Goal: Information Seeking & Learning: Learn about a topic

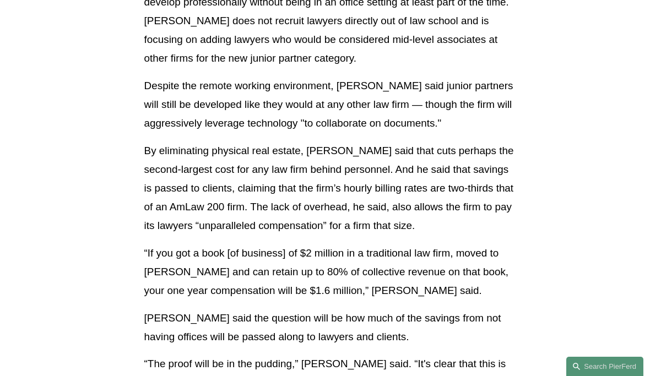
scroll to position [2337, 0]
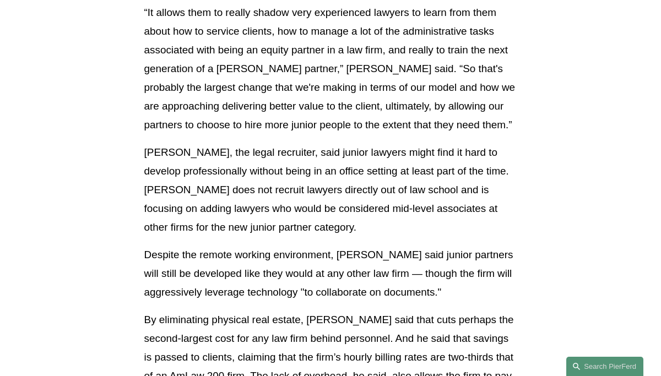
scroll to position [2138, 0]
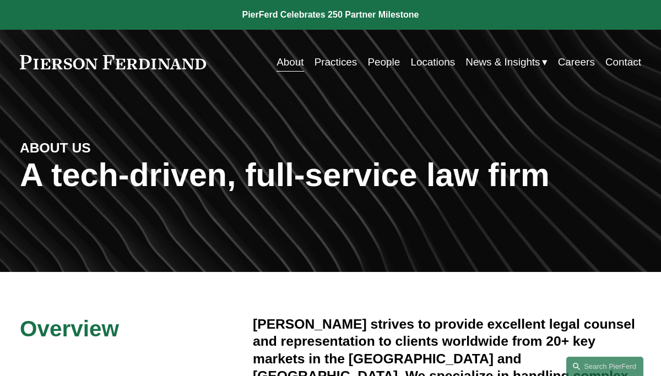
click at [287, 63] on link "About" at bounding box center [290, 62] width 27 height 21
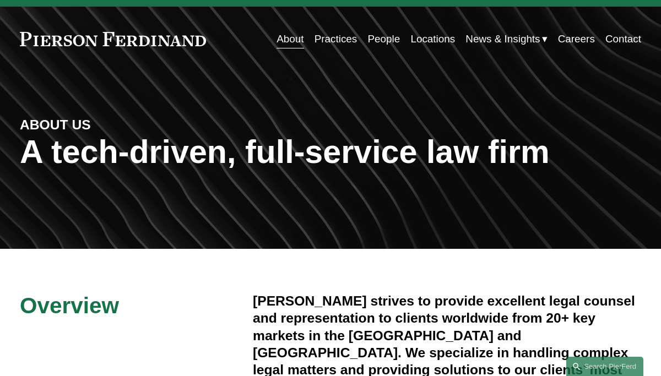
scroll to position [22, 0]
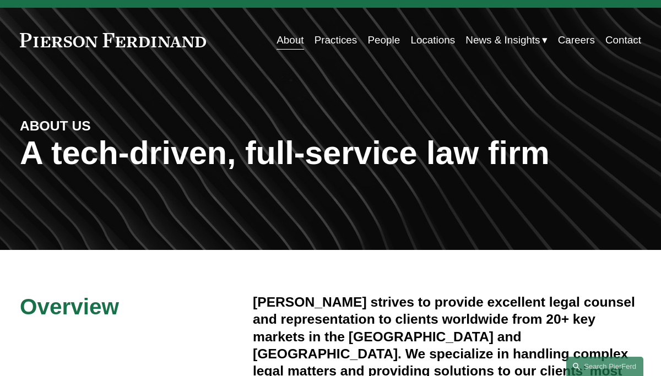
click at [382, 43] on link "People" at bounding box center [384, 40] width 33 height 21
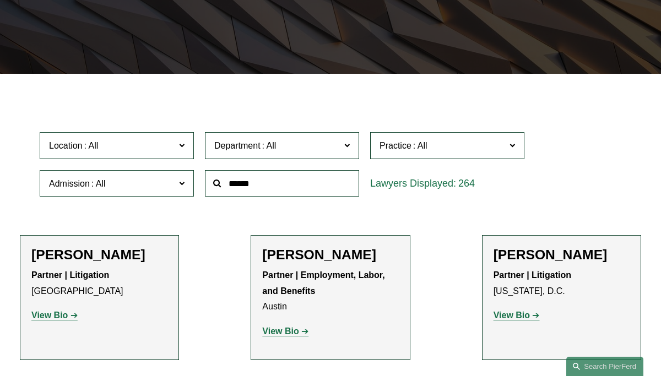
scroll to position [220, 0]
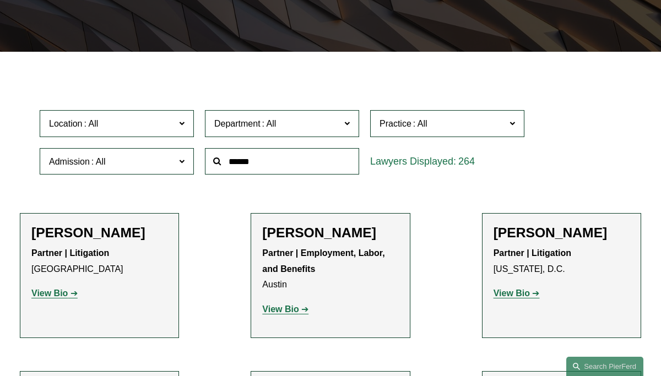
click at [252, 158] on input "text" at bounding box center [282, 161] width 154 height 27
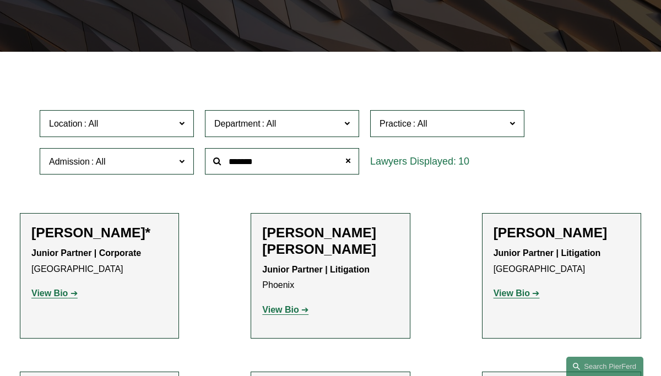
type input "******"
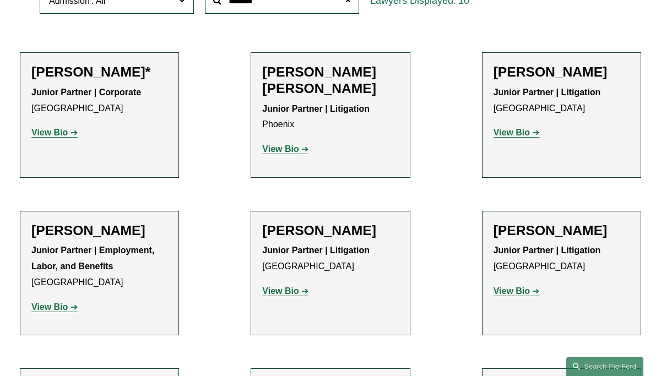
scroll to position [397, 0]
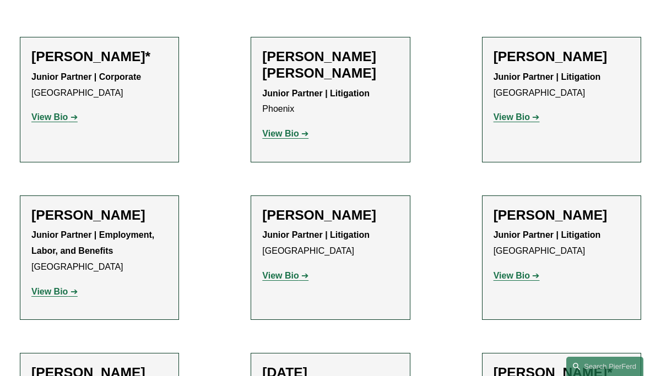
click at [283, 271] on strong "View Bio" at bounding box center [280, 275] width 36 height 9
click at [42, 287] on strong "View Bio" at bounding box center [49, 291] width 36 height 9
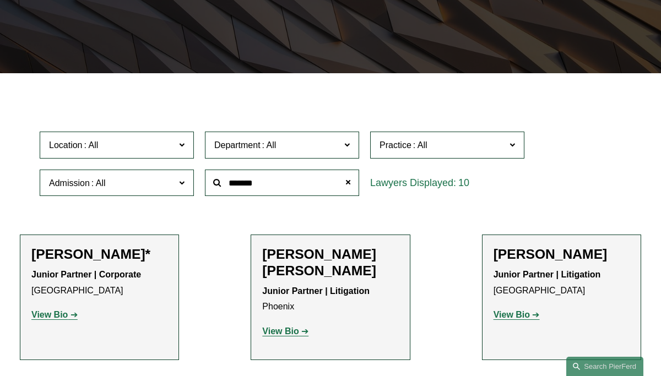
scroll to position [198, 0]
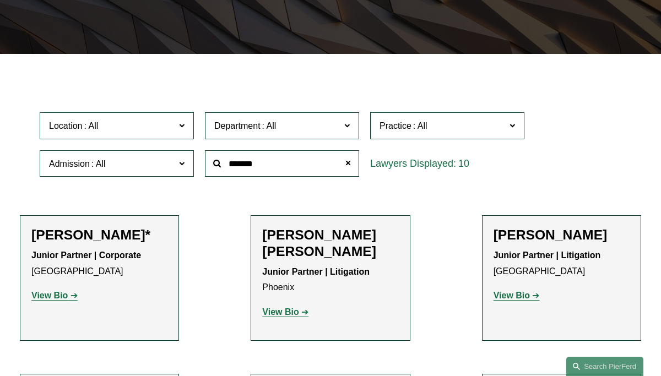
scroll to position [220, 0]
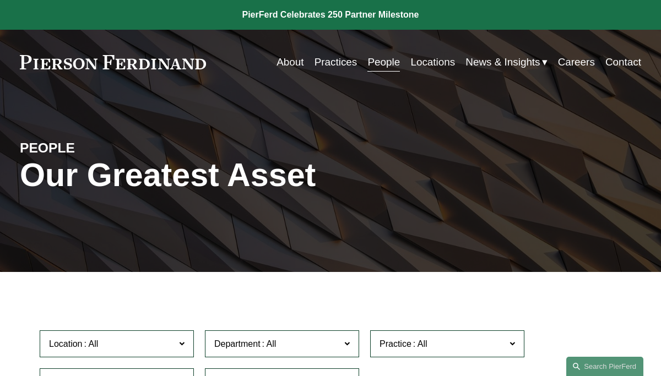
scroll to position [0, 0]
click at [323, 61] on link "Practices" at bounding box center [336, 62] width 43 height 21
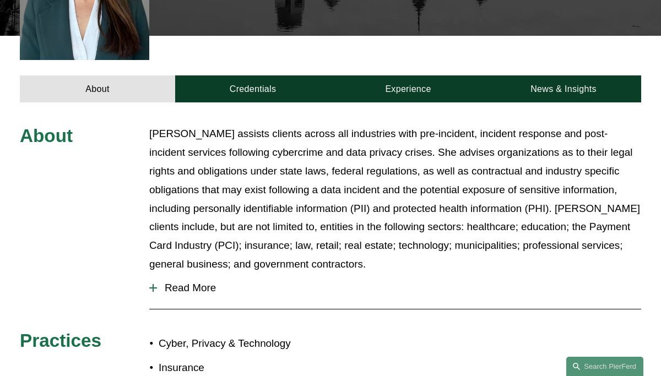
scroll to position [353, 0]
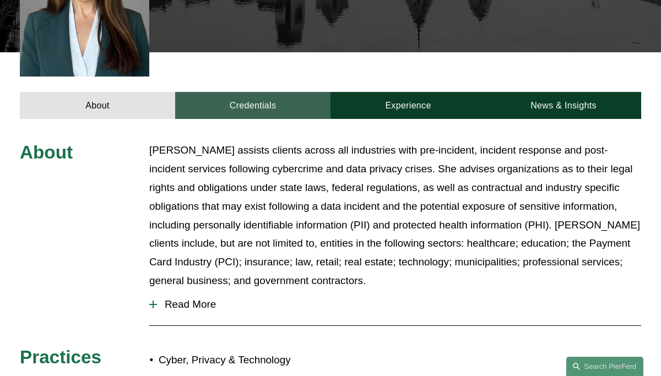
click at [265, 92] on link "Credentials" at bounding box center [252, 105] width 155 height 27
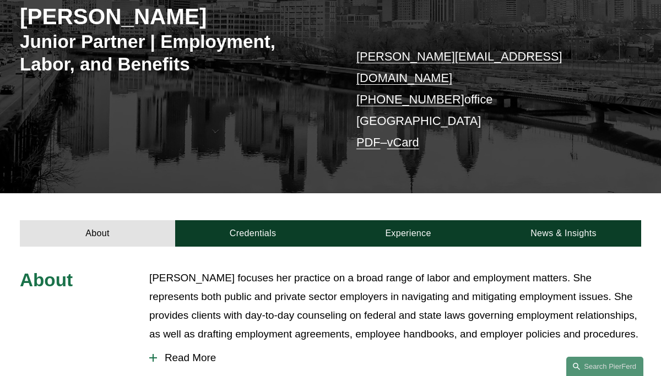
scroll to position [176, 0]
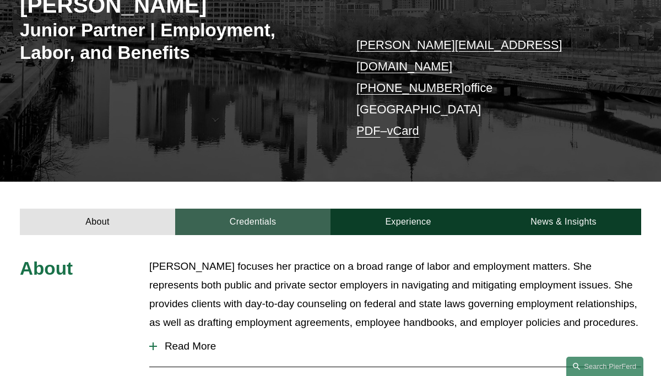
click at [236, 209] on link "Credentials" at bounding box center [252, 222] width 155 height 27
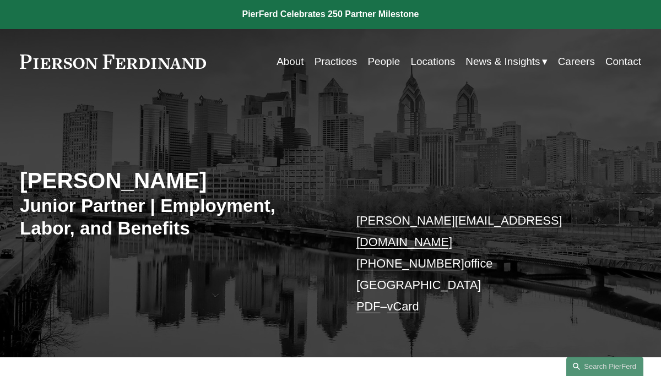
scroll to position [0, 0]
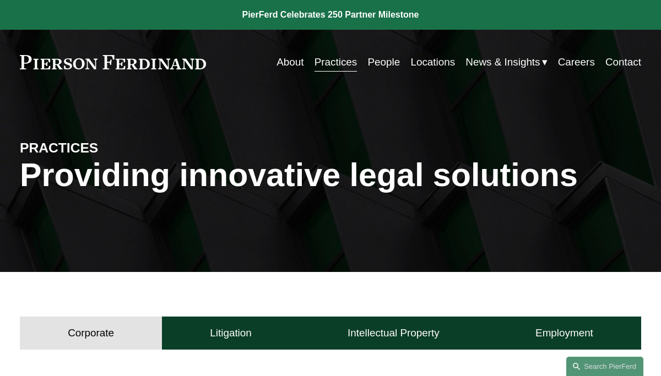
click at [456, 16] on link at bounding box center [330, 15] width 661 height 30
click at [73, 20] on link at bounding box center [330, 15] width 661 height 30
click at [288, 62] on link "About" at bounding box center [290, 62] width 27 height 21
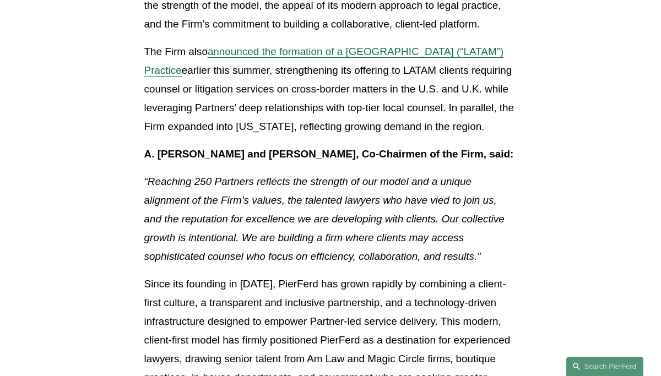
scroll to position [485, 0]
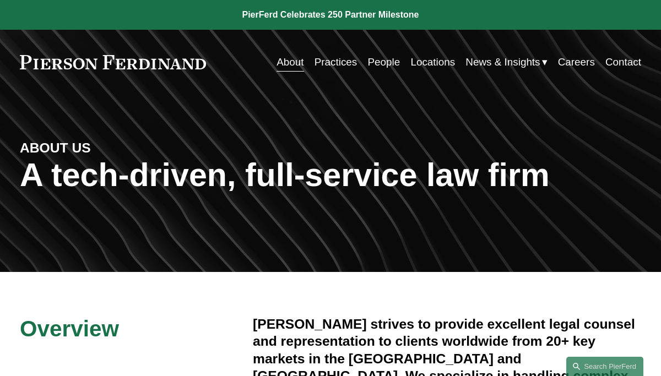
click at [375, 62] on link "People" at bounding box center [384, 62] width 33 height 21
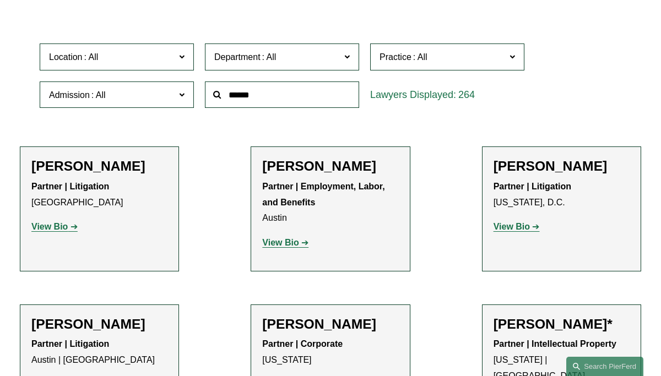
scroll to position [309, 0]
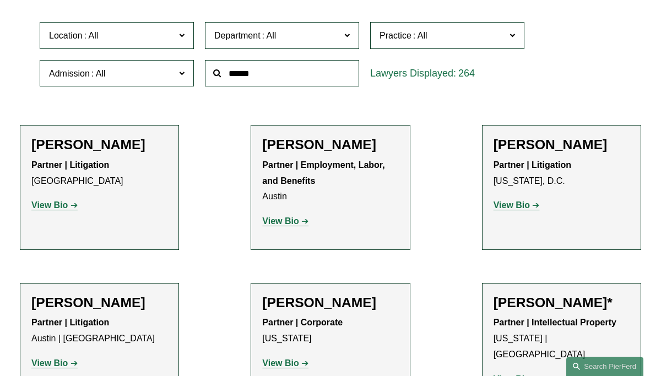
click at [260, 79] on input "text" at bounding box center [282, 73] width 154 height 27
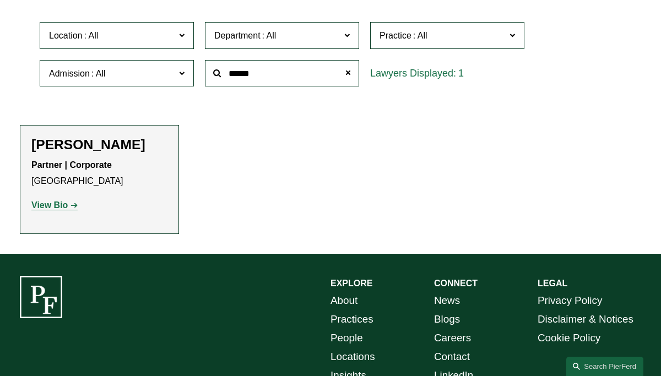
type input "******"
click at [51, 208] on strong "View Bio" at bounding box center [49, 205] width 36 height 9
click at [18, 101] on ul "Filter Location All Atlanta Austin Bellevue Boston Charlotte Chicago Cincinnati…" at bounding box center [330, 108] width 661 height 251
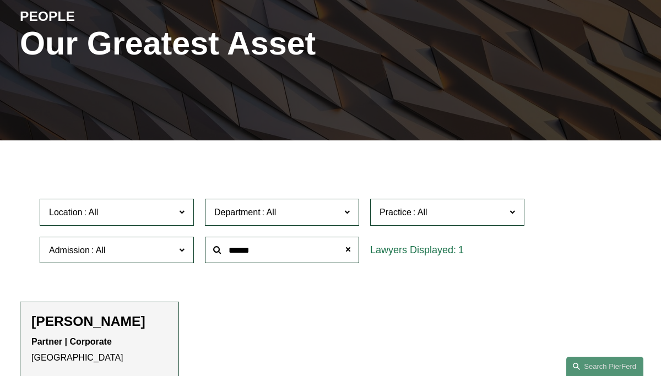
scroll to position [132, 0]
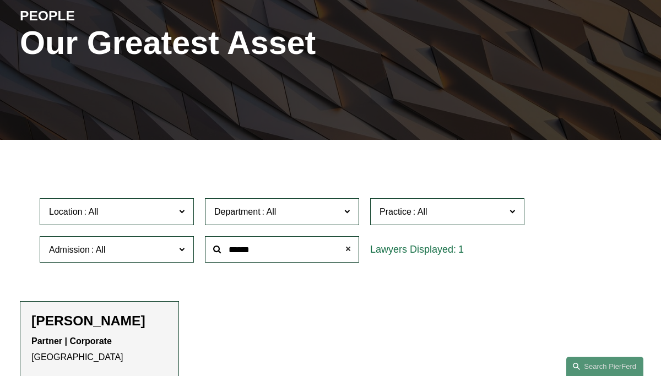
click at [350, 249] on span at bounding box center [348, 250] width 22 height 22
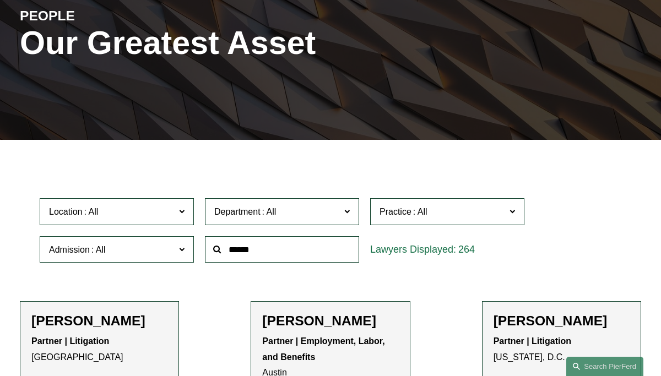
click at [518, 210] on label "Practice" at bounding box center [447, 211] width 154 height 27
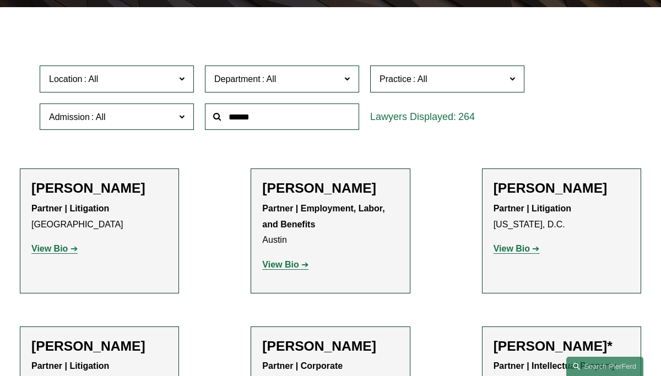
scroll to position [309, 0]
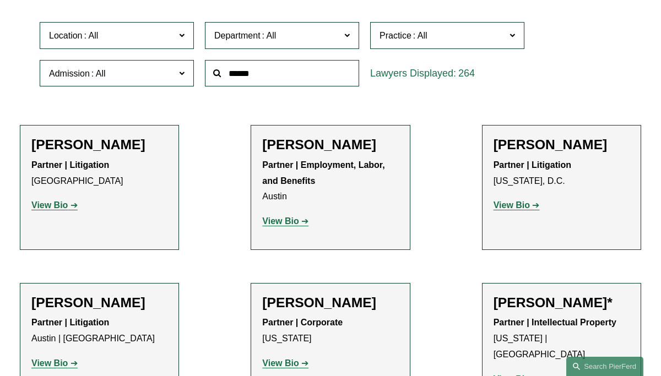
click at [457, 33] on span "Practice" at bounding box center [443, 35] width 126 height 15
click at [0, 0] on link "Health and Pharmacy Law" at bounding box center [0, 0] width 0 height 0
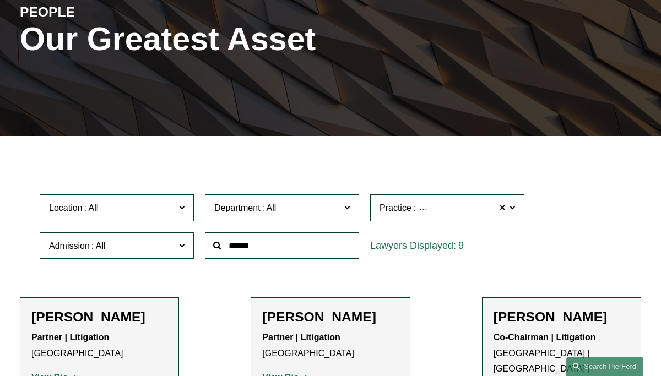
scroll to position [132, 0]
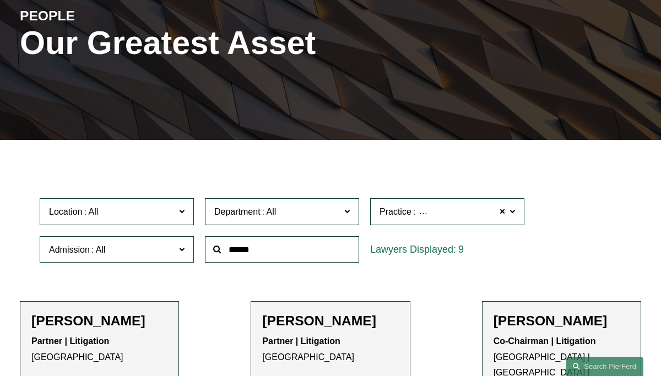
click at [511, 214] on span at bounding box center [513, 211] width 6 height 14
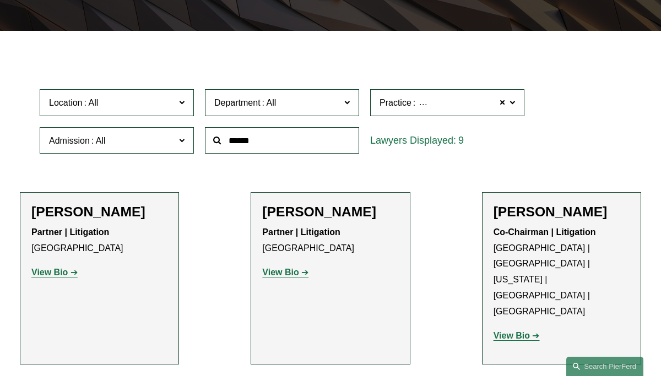
scroll to position [242, 0]
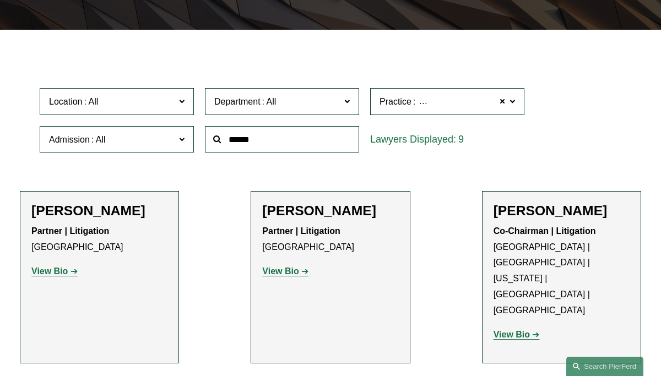
click at [0, 0] on link "Healthcare" at bounding box center [0, 0] width 0 height 0
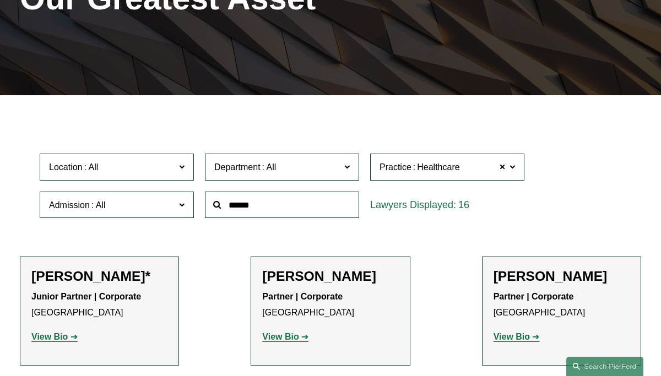
scroll to position [176, 0]
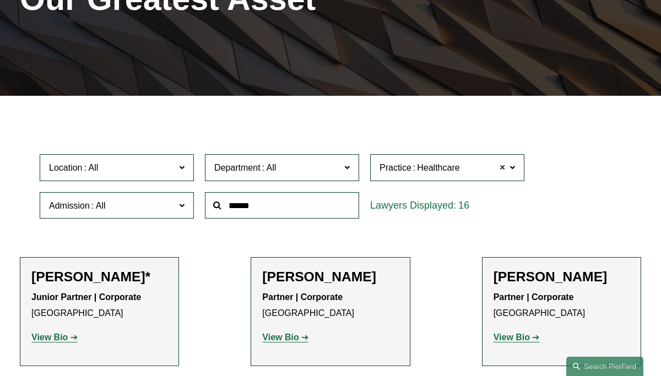
click at [504, 168] on span at bounding box center [502, 168] width 7 height 14
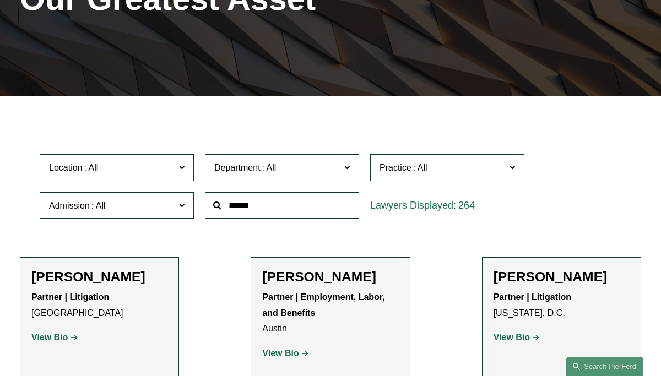
drag, startPoint x: 514, startPoint y: 169, endPoint x: 484, endPoint y: 181, distance: 31.9
click at [490, 181] on label "Practice" at bounding box center [447, 167] width 154 height 27
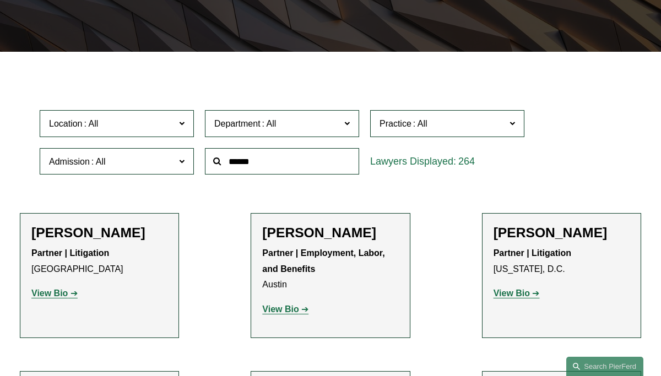
click at [0, 0] on link "Home Health and Home Care" at bounding box center [0, 0] width 0 height 0
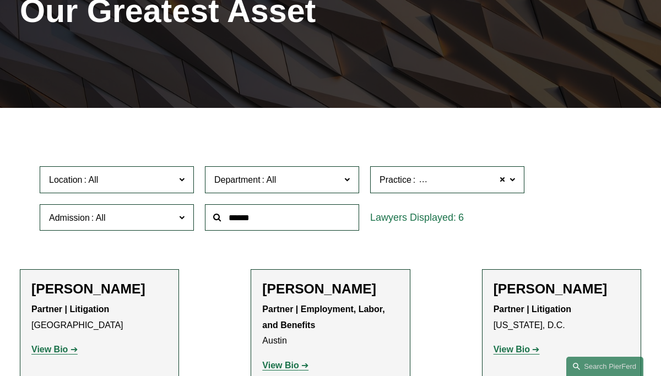
scroll to position [154, 0]
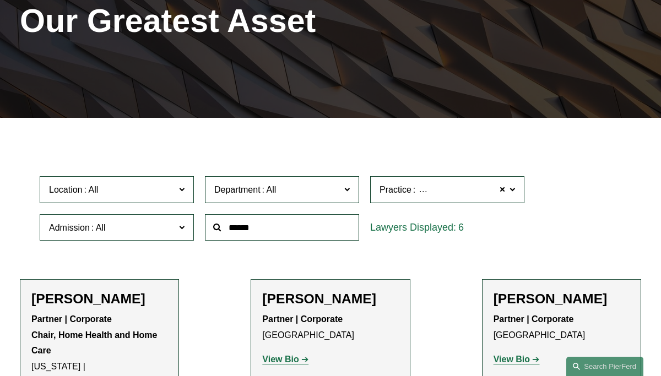
click at [473, 193] on span "Home Health and Home Care" at bounding box center [475, 190] width 116 height 14
click at [0, 0] on link "Healthcare" at bounding box center [0, 0] width 0 height 0
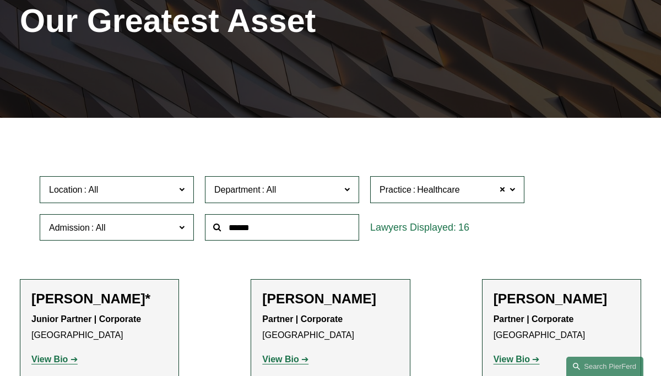
click at [489, 193] on span "Practice Healthcare" at bounding box center [443, 189] width 126 height 15
drag, startPoint x: 489, startPoint y: 193, endPoint x: 493, endPoint y: 322, distance: 129.0
click at [493, 203] on div "Practice Healthcare Healthcare All Antitrust Counseling Appellate Arbitration a…" at bounding box center [447, 189] width 154 height 27
click at [0, 0] on link "Immigration and Naturalization" at bounding box center [0, 0] width 0 height 0
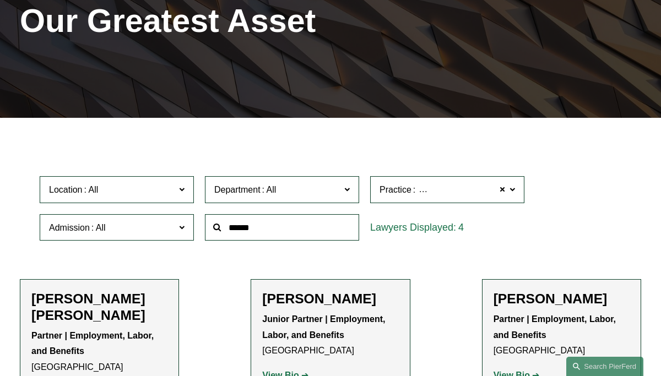
click at [468, 176] on label "Practice Immigration and Naturalization" at bounding box center [447, 189] width 154 height 27
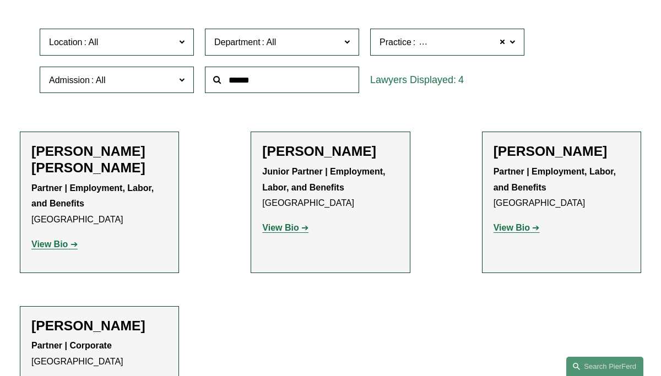
scroll to position [309, 0]
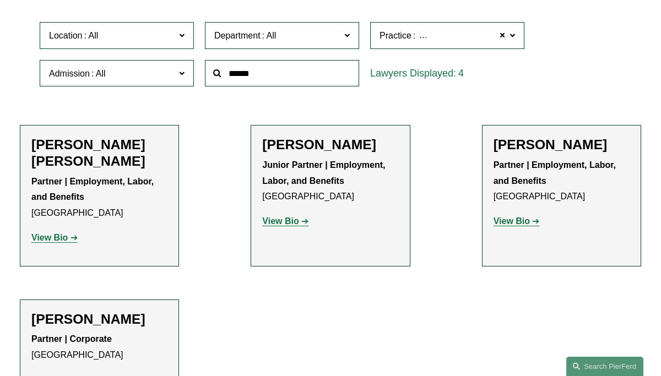
click at [0, 0] on ul "All Antitrust Counseling Appellate Arbitration and Mediation Banking and Financ…" at bounding box center [0, 0] width 0 height 0
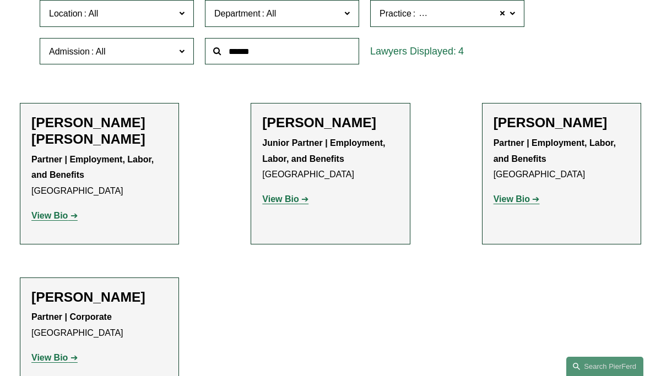
scroll to position [353, 0]
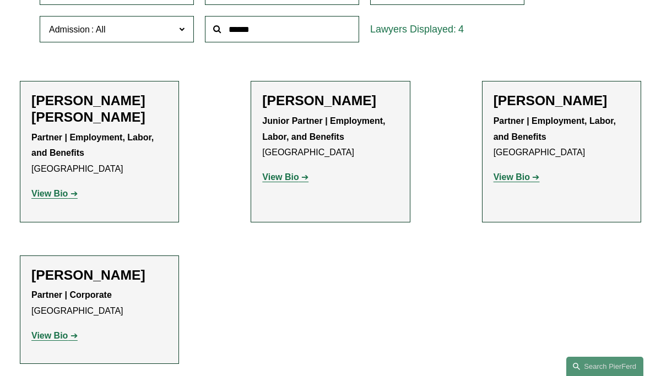
click at [0, 0] on link "Information Security" at bounding box center [0, 0] width 0 height 0
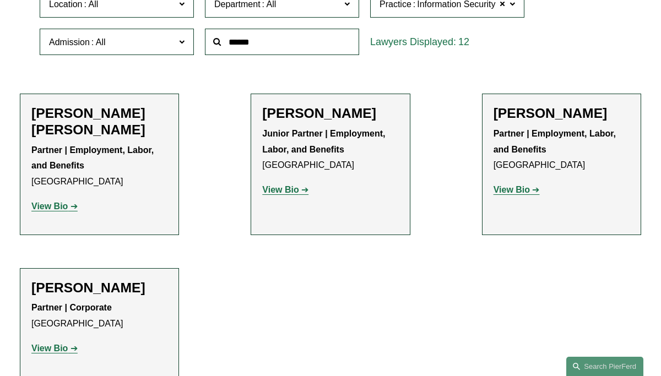
click at [409, 149] on li "Allison M. Bustin Junior Partner | Employment, Labor, and Benefits Philadelphia…" at bounding box center [330, 164] width 159 height 141
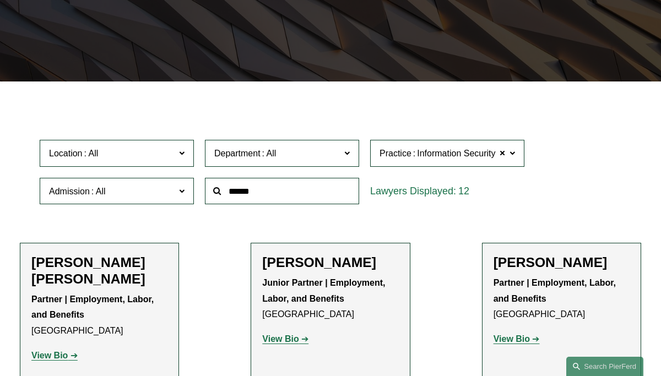
scroll to position [154, 0]
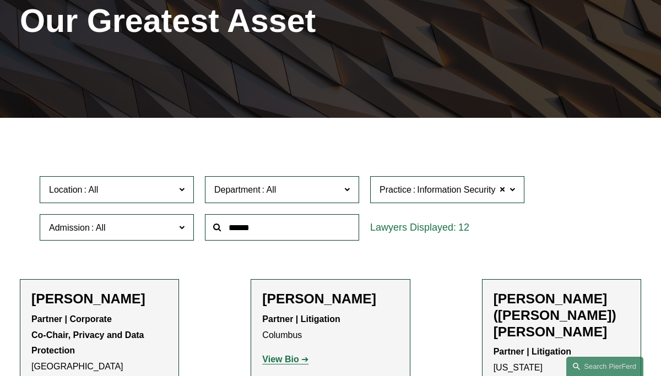
click at [414, 194] on span "Information Security" at bounding box center [454, 189] width 84 height 9
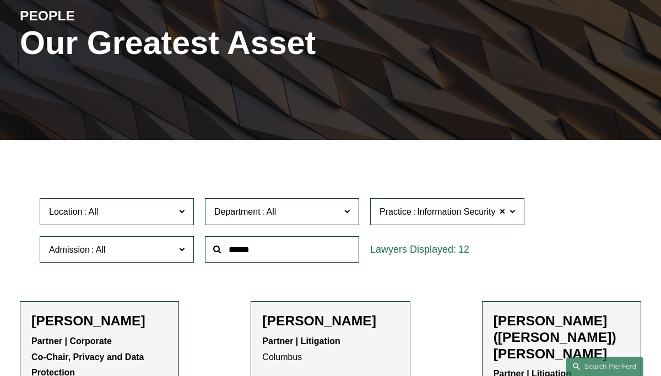
scroll to position [110, 0]
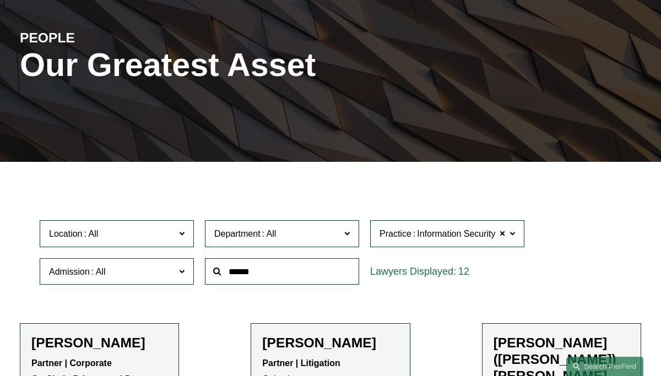
click at [511, 234] on span at bounding box center [513, 233] width 6 height 14
click at [393, 234] on span "Practice" at bounding box center [396, 233] width 32 height 9
click at [420, 236] on span "Information Security" at bounding box center [454, 233] width 84 height 9
drag, startPoint x: 420, startPoint y: 236, endPoint x: 424, endPoint y: 286, distance: 50.3
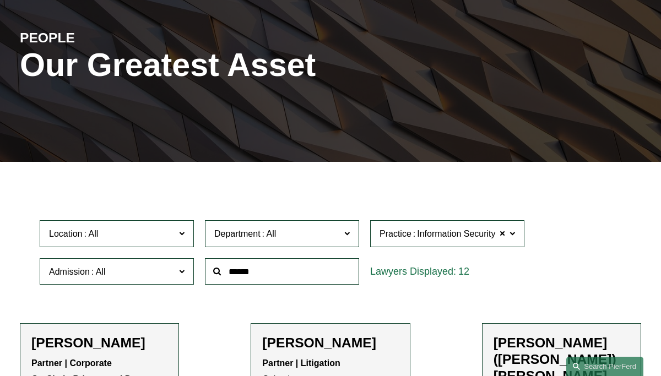
click at [424, 247] on div "Practice Information Security Information Security All Antitrust Counseling App…" at bounding box center [447, 233] width 154 height 27
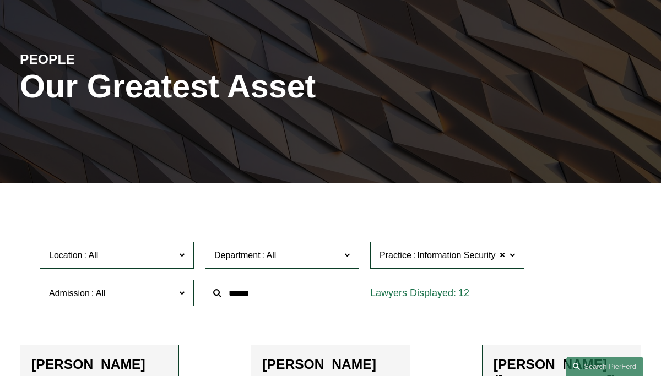
scroll to position [88, 0]
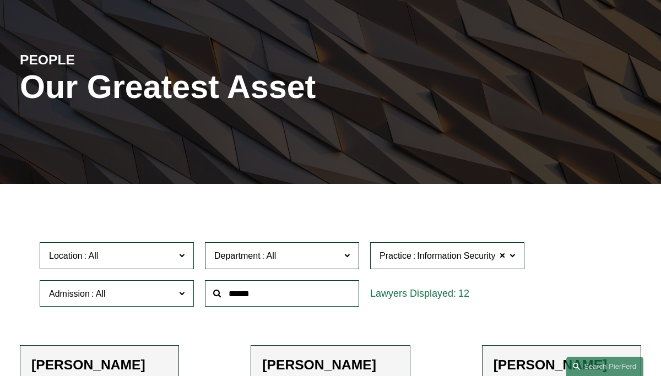
click at [415, 261] on span "Information Security" at bounding box center [454, 255] width 84 height 9
click at [444, 248] on label "Practice Information Security" at bounding box center [447, 255] width 154 height 27
click at [440, 252] on span "Information Security" at bounding box center [456, 256] width 78 height 14
click at [425, 259] on span "Information Security" at bounding box center [454, 255] width 84 height 9
drag, startPoint x: 512, startPoint y: 258, endPoint x: 461, endPoint y: 322, distance: 81.6
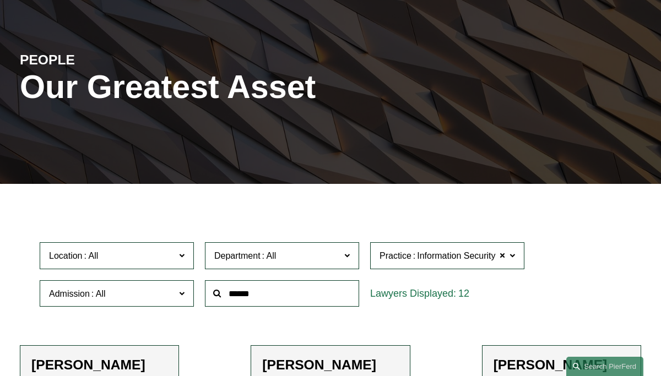
click at [463, 269] on div "Practice Information Security Information Security All Antitrust Counseling App…" at bounding box center [447, 255] width 154 height 27
click at [0, 0] on link "Hospitality" at bounding box center [0, 0] width 0 height 0
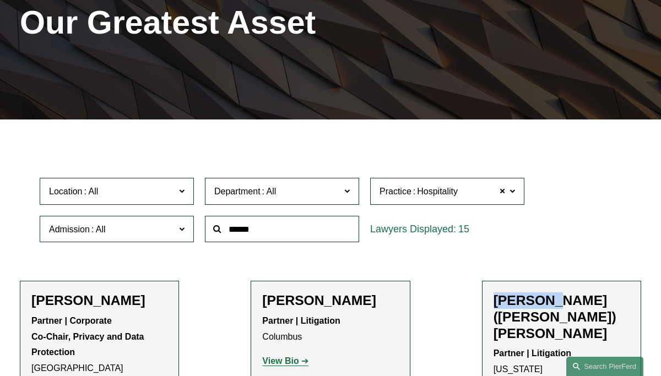
scroll to position [154, 0]
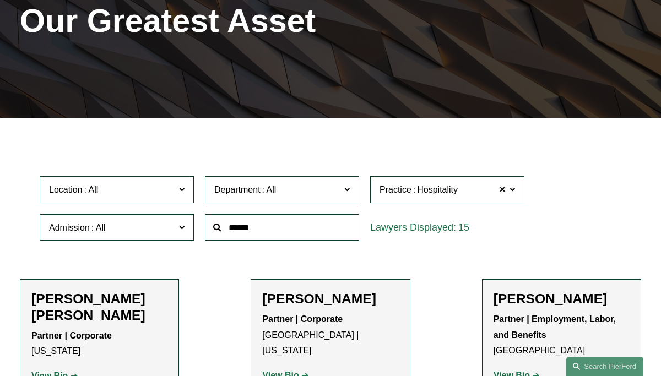
click at [434, 194] on span "Hospitality" at bounding box center [437, 190] width 41 height 14
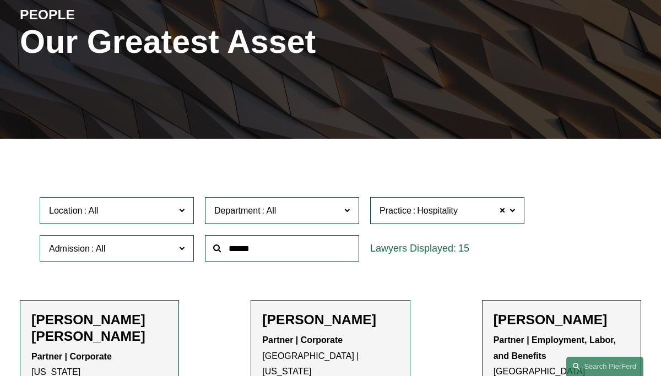
scroll to position [132, 0]
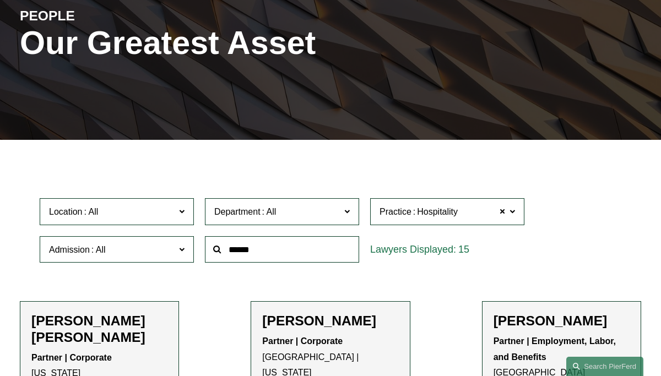
drag, startPoint x: 430, startPoint y: 218, endPoint x: 476, endPoint y: 342, distance: 132.2
click at [474, 225] on div "Practice Hospitality Hospitality All Antitrust Counseling Appellate Arbitration…" at bounding box center [447, 211] width 154 height 27
click at [0, 0] on link "Health and Pharmacy Law" at bounding box center [0, 0] width 0 height 0
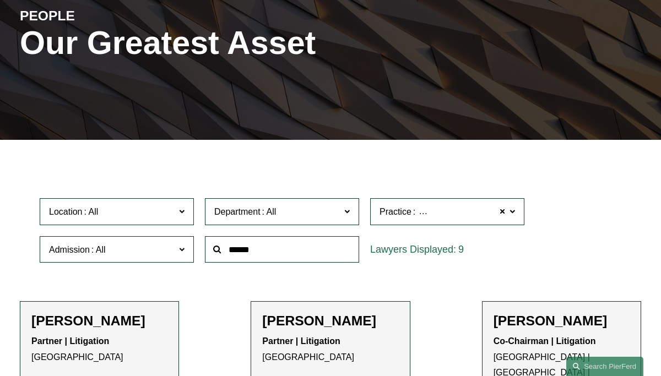
click at [477, 215] on span "Health and Pharmacy Law" at bounding box center [469, 212] width 104 height 14
click at [401, 210] on span "Practice" at bounding box center [396, 211] width 32 height 9
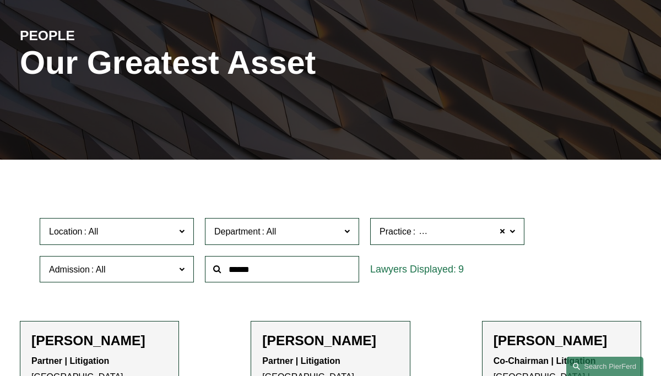
scroll to position [110, 0]
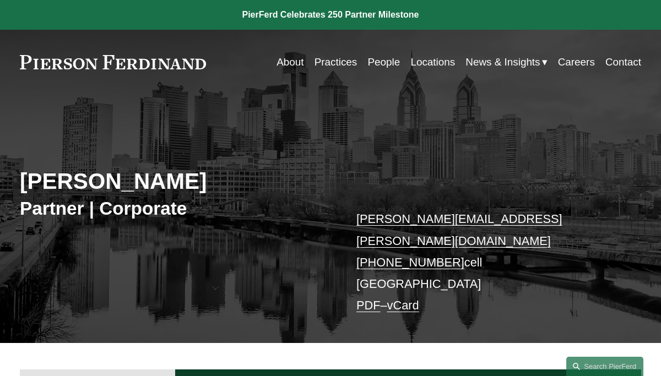
click at [284, 155] on div "Jay Coogan Partner | Corporate jay.coogan@pierferd.com +1.267.265.8598 cell Phi…" at bounding box center [330, 229] width 661 height 229
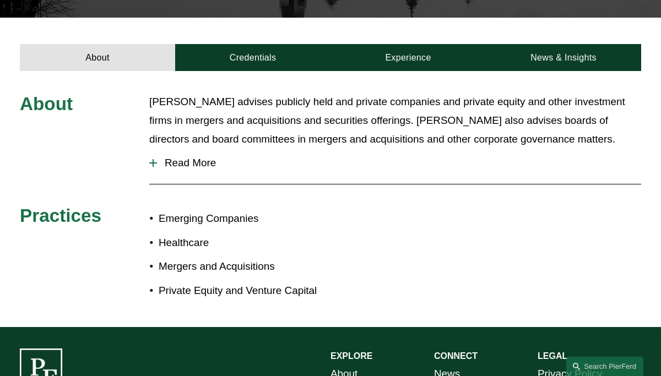
scroll to position [331, 0]
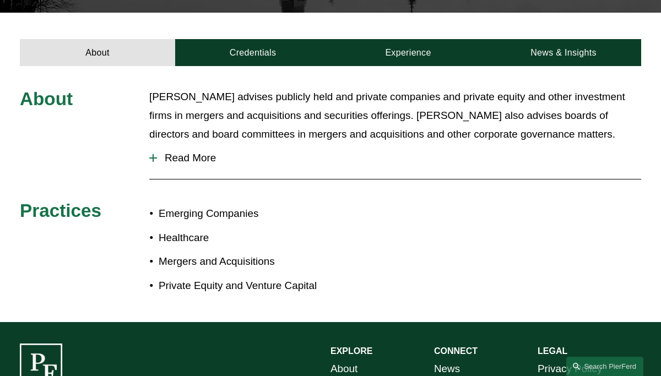
click at [445, 174] on div at bounding box center [395, 179] width 492 height 11
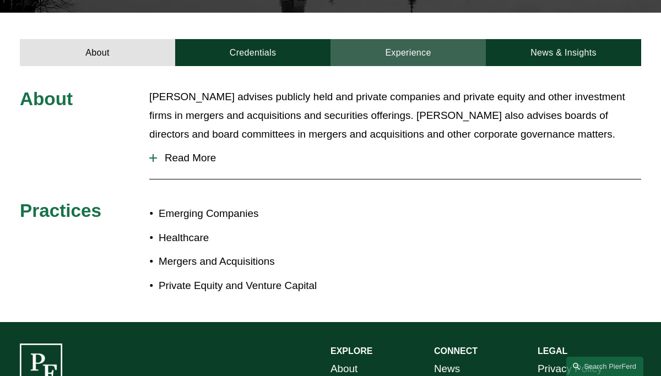
click at [407, 39] on link "Experience" at bounding box center [408, 52] width 155 height 27
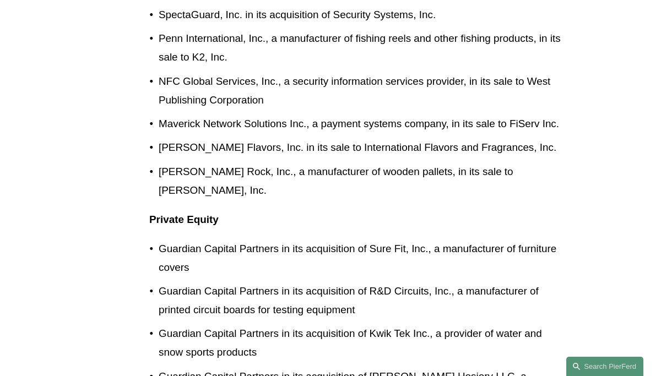
scroll to position [816, 0]
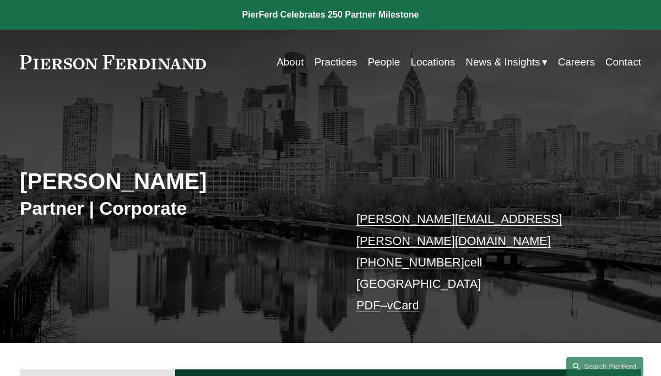
click at [332, 61] on link "Practices" at bounding box center [336, 62] width 43 height 21
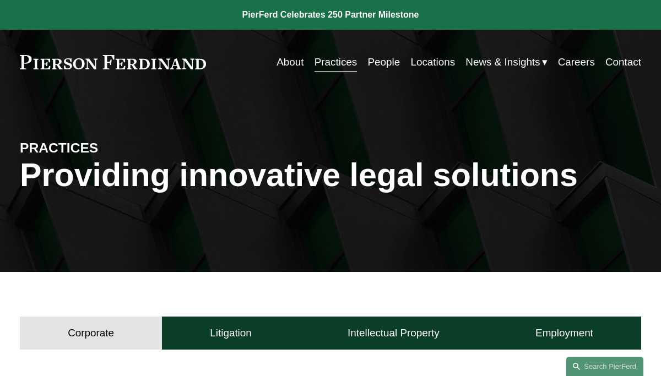
click at [92, 327] on h4 "Corporate" at bounding box center [91, 333] width 46 height 13
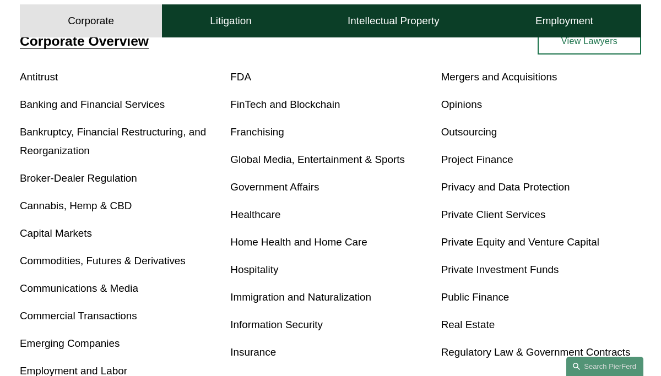
scroll to position [375, 0]
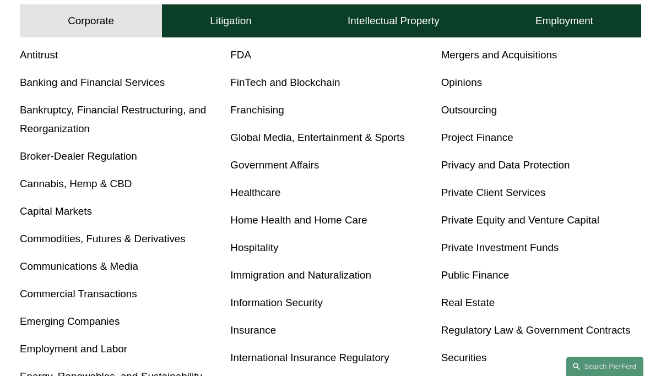
click at [134, 84] on link "Banking and Financial Services" at bounding box center [92, 83] width 145 height 12
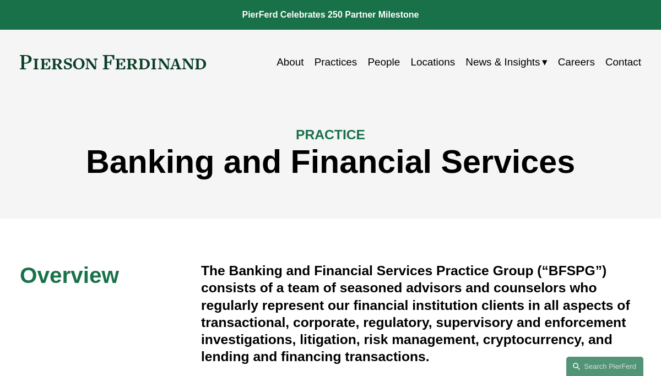
click at [335, 63] on link "Practices" at bounding box center [336, 62] width 43 height 21
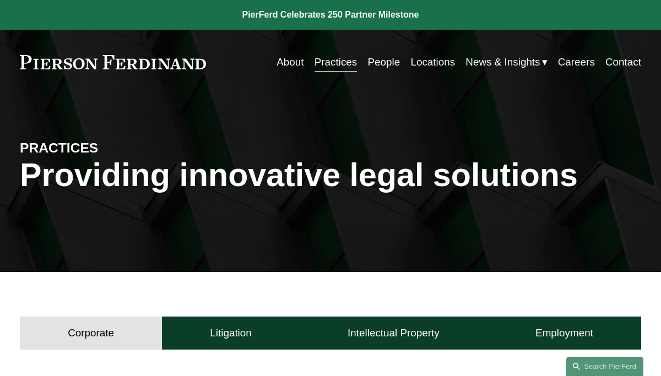
click at [80, 333] on h4 "Corporate" at bounding box center [91, 333] width 46 height 13
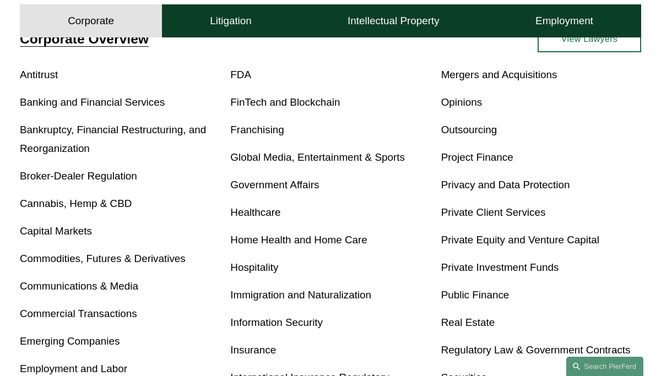
scroll to position [353, 0]
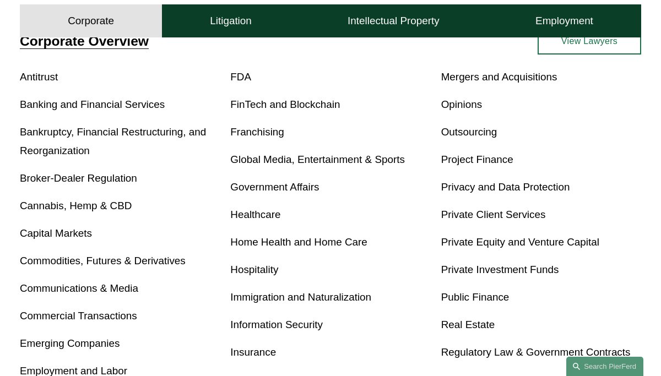
click at [501, 79] on link "Mergers and Acquisitions" at bounding box center [499, 77] width 116 height 12
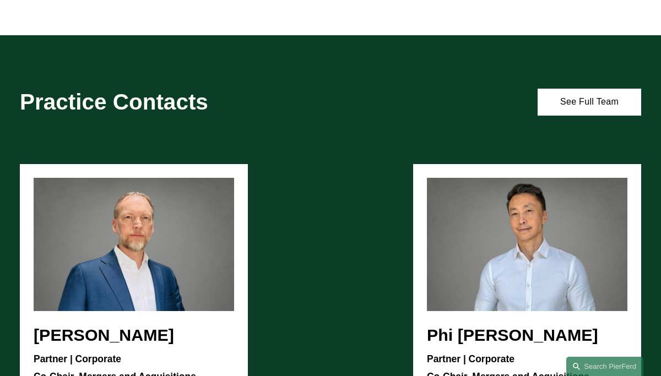
scroll to position [661, 0]
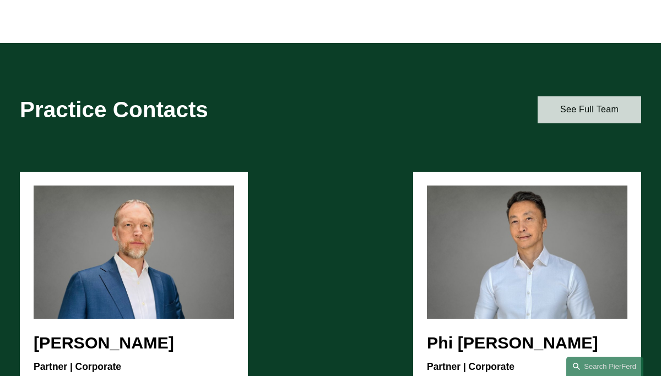
click at [574, 123] on link "See Full Team" at bounding box center [590, 109] width 104 height 27
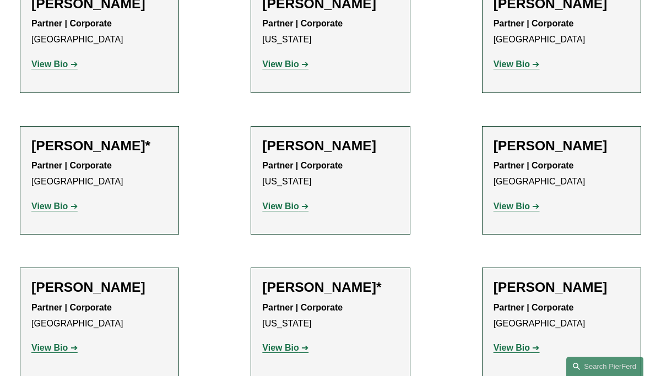
scroll to position [2711, 0]
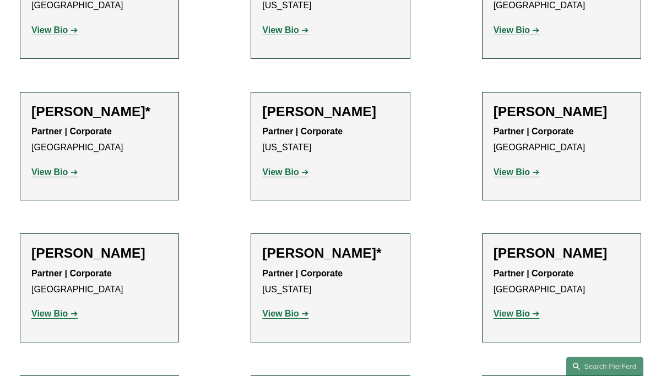
click at [56, 309] on strong "View Bio" at bounding box center [49, 313] width 36 height 9
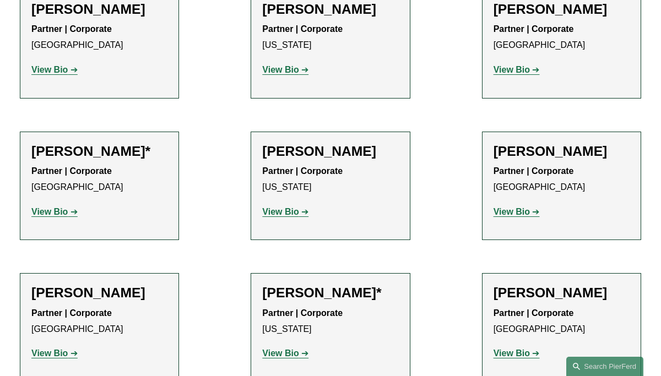
scroll to position [2667, 0]
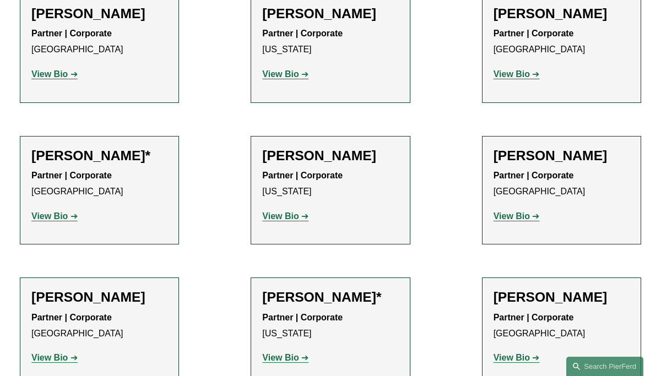
click at [515, 289] on h2 "[PERSON_NAME]" at bounding box center [562, 297] width 136 height 17
click at [515, 353] on strong "View Bio" at bounding box center [512, 357] width 36 height 9
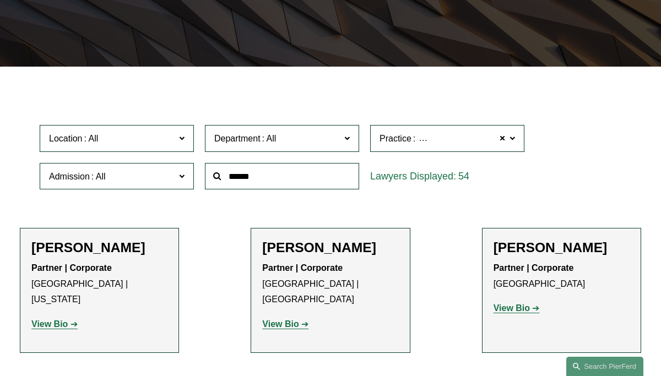
scroll to position [198, 0]
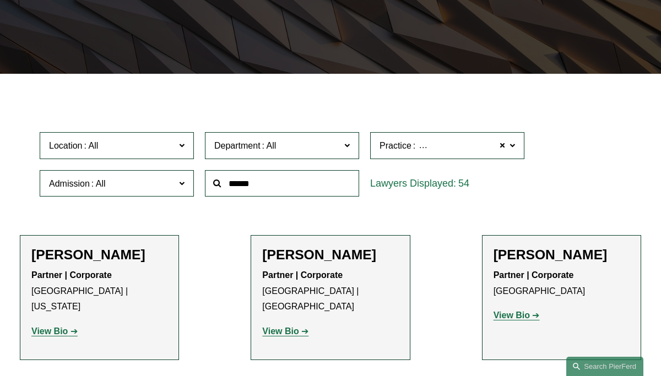
click at [181, 149] on span at bounding box center [182, 145] width 6 height 14
click at [0, 0] on link "[GEOGRAPHIC_DATA]" at bounding box center [0, 0] width 0 height 0
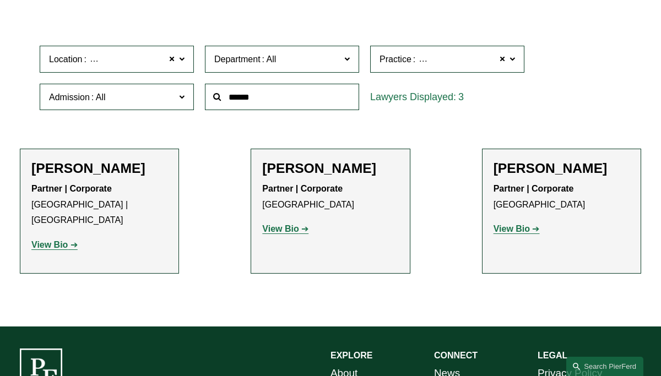
scroll to position [287, 0]
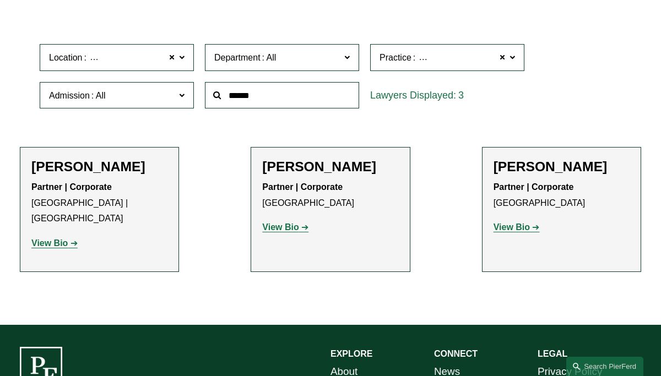
click at [279, 228] on strong "View Bio" at bounding box center [280, 227] width 36 height 9
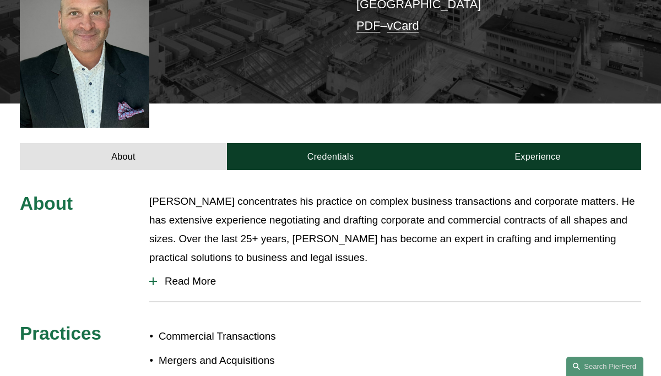
scroll to position [287, 0]
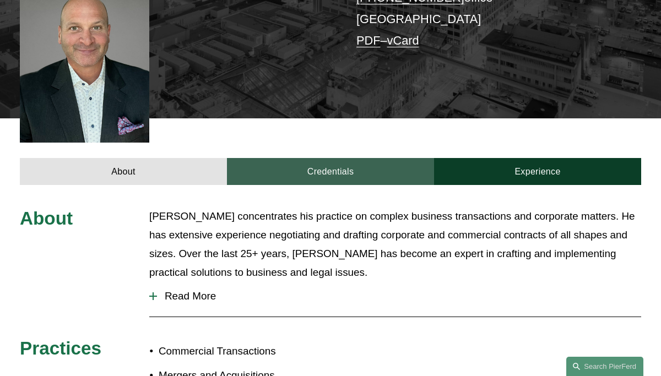
click at [322, 158] on link "Credentials" at bounding box center [330, 171] width 207 height 27
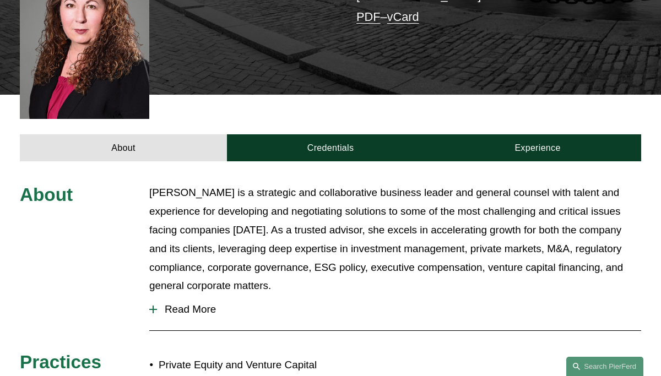
scroll to position [309, 0]
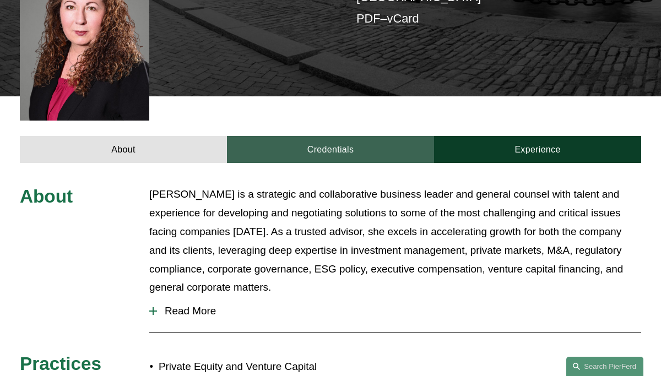
click at [341, 136] on link "Credentials" at bounding box center [330, 149] width 207 height 27
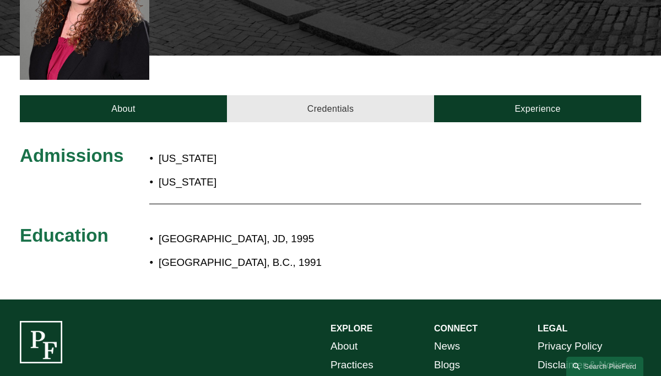
scroll to position [353, 0]
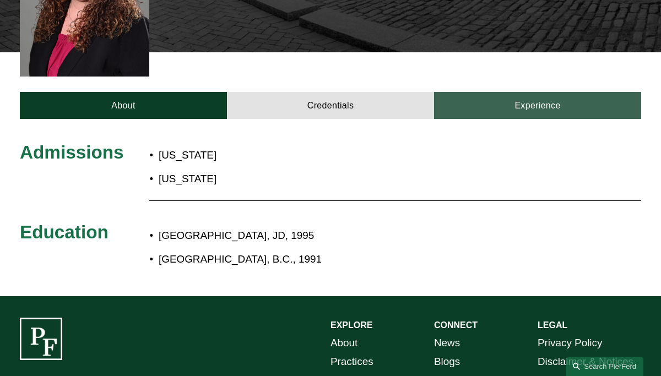
click at [531, 92] on link "Experience" at bounding box center [537, 105] width 207 height 27
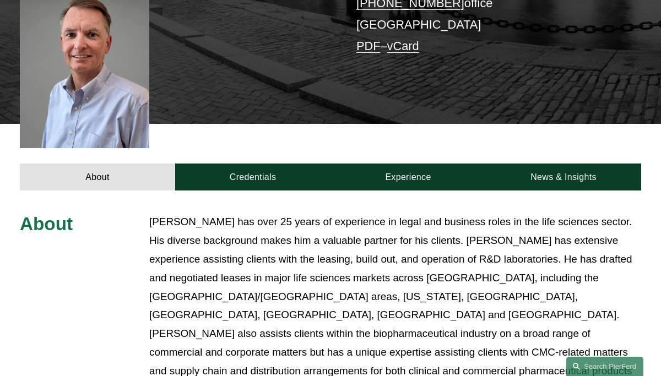
scroll to position [265, 0]
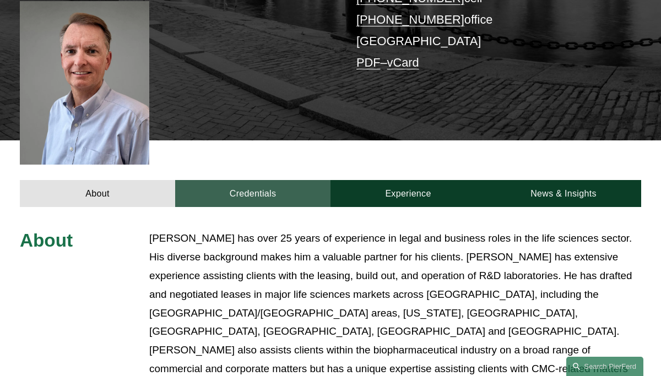
click at [252, 180] on link "Credentials" at bounding box center [252, 193] width 155 height 27
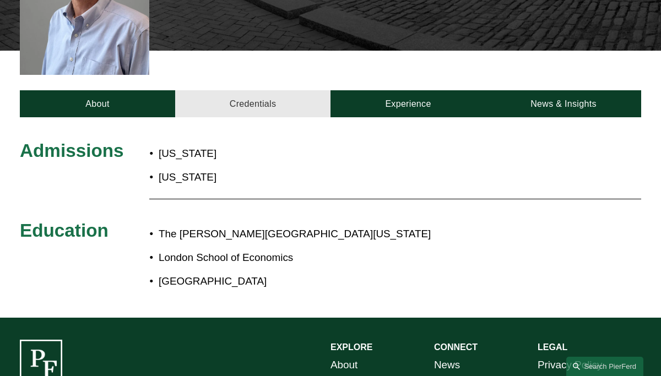
scroll to position [353, 0]
